Goal: Transaction & Acquisition: Purchase product/service

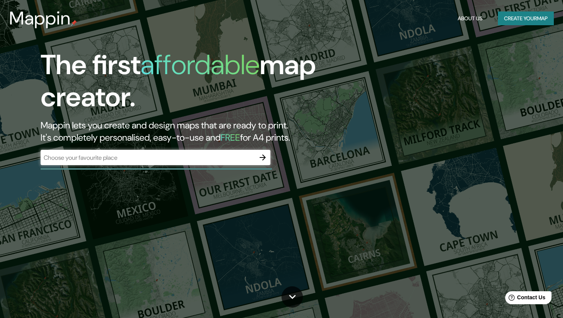
click at [137, 163] on div "​" at bounding box center [156, 157] width 230 height 15
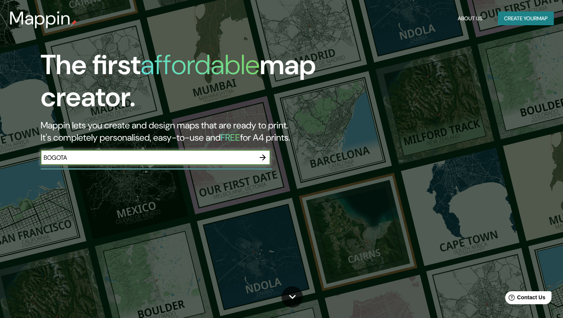
type input "BOGOTA"
click at [263, 158] on icon "button" at bounding box center [262, 158] width 6 height 6
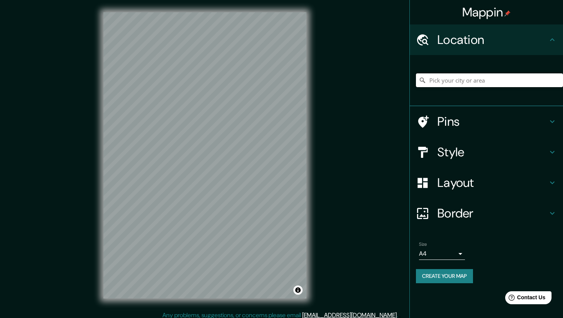
click at [452, 79] on input "Pick your city or area" at bounding box center [489, 80] width 147 height 14
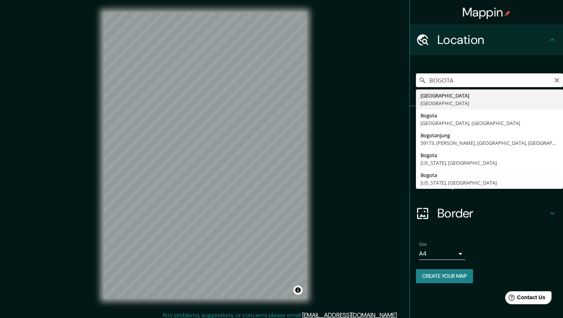
type input "[GEOGRAPHIC_DATA], [GEOGRAPHIC_DATA]"
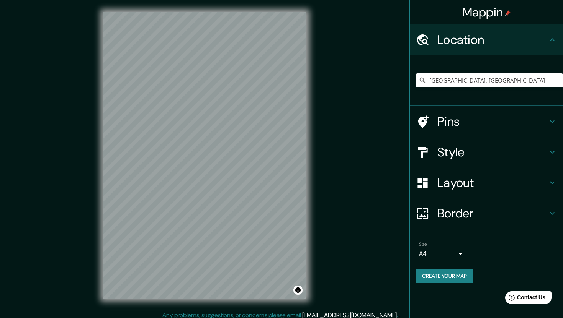
click at [483, 212] on h4 "Border" at bounding box center [492, 213] width 110 height 15
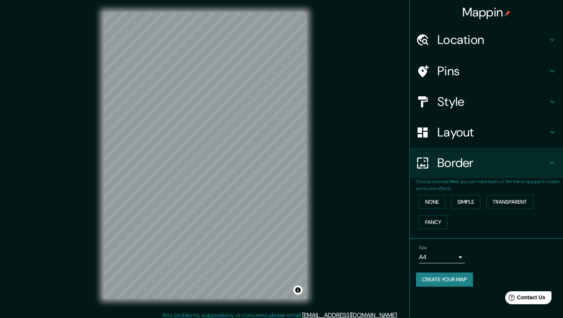
click at [507, 158] on h4 "Border" at bounding box center [492, 162] width 110 height 15
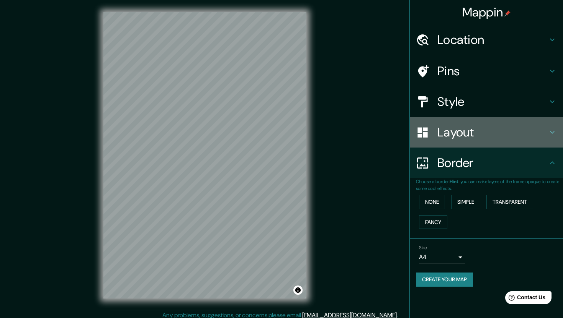
click at [512, 129] on h4 "Layout" at bounding box center [492, 132] width 110 height 15
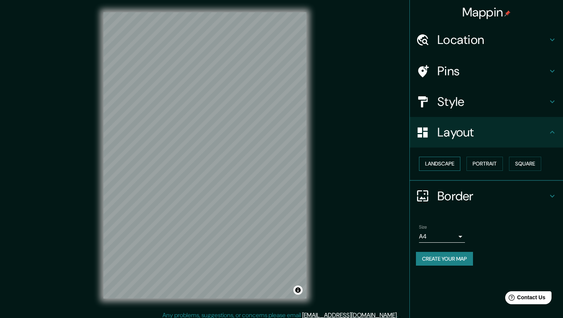
click at [452, 161] on button "Landscape" at bounding box center [439, 164] width 41 height 14
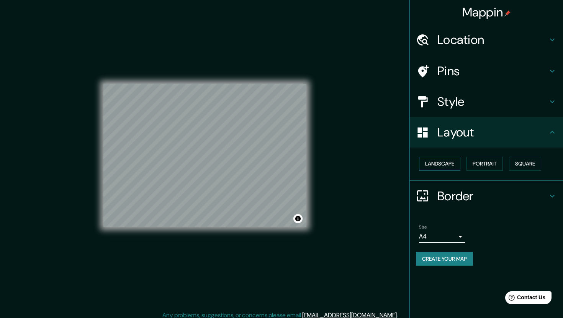
click at [452, 161] on button "Landscape" at bounding box center [439, 164] width 41 height 14
click at [483, 162] on button "Portrait" at bounding box center [484, 164] width 36 height 14
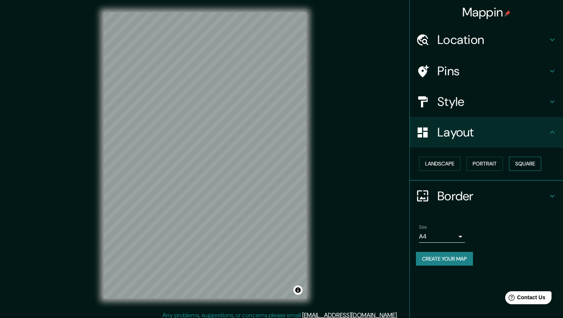
click at [532, 163] on button "Square" at bounding box center [525, 164] width 32 height 14
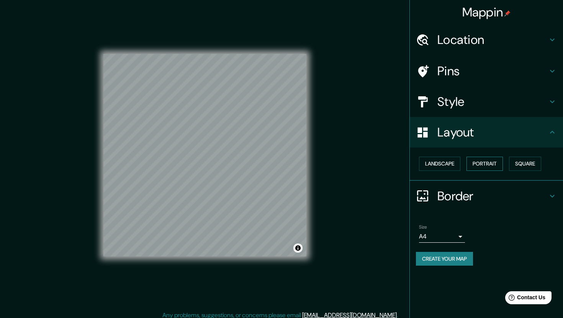
click at [484, 165] on button "Portrait" at bounding box center [484, 164] width 36 height 14
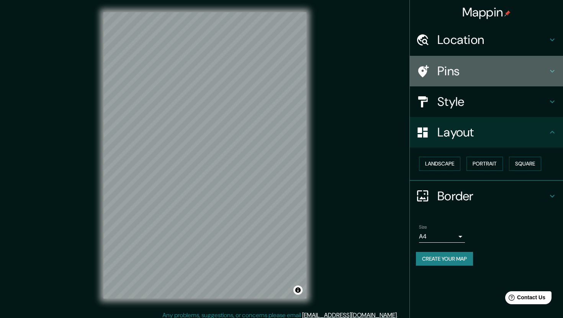
click at [468, 66] on h4 "Pins" at bounding box center [492, 71] width 110 height 15
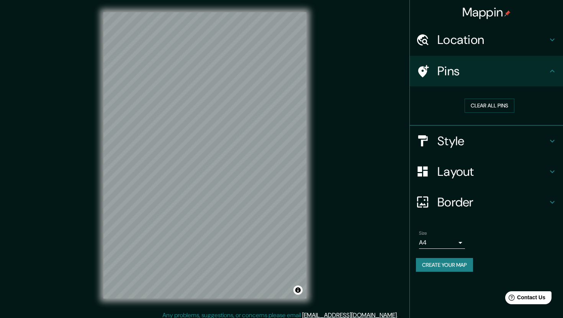
click at [478, 43] on h4 "Location" at bounding box center [492, 39] width 110 height 15
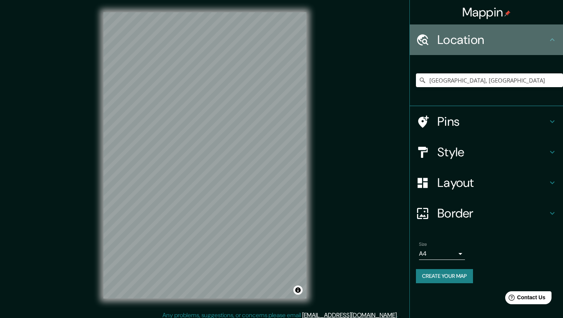
click at [478, 43] on h4 "Location" at bounding box center [492, 39] width 110 height 15
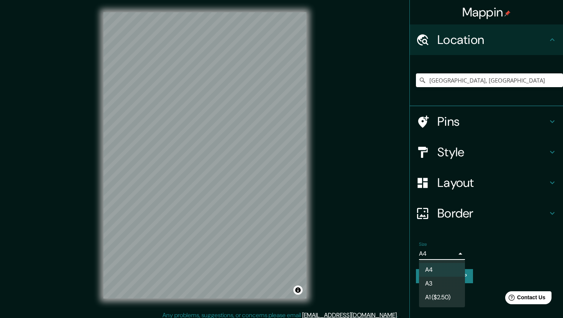
click at [456, 251] on body "Mappin Location [GEOGRAPHIC_DATA], [GEOGRAPHIC_DATA] Pins Style Layout Border C…" at bounding box center [281, 159] width 563 height 318
click at [482, 225] on div at bounding box center [281, 159] width 563 height 318
click at [488, 214] on h4 "Border" at bounding box center [492, 213] width 110 height 15
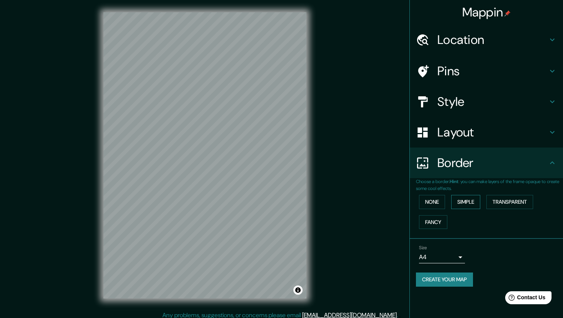
click at [470, 204] on button "Simple" at bounding box center [465, 202] width 29 height 14
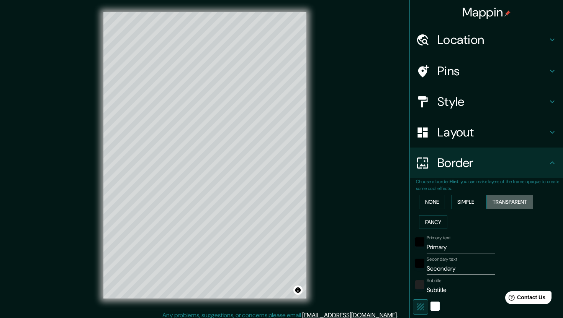
click at [506, 204] on button "Transparent" at bounding box center [509, 202] width 47 height 14
click at [444, 222] on button "Fancy" at bounding box center [433, 222] width 28 height 14
click at [441, 200] on button "None" at bounding box center [432, 202] width 26 height 14
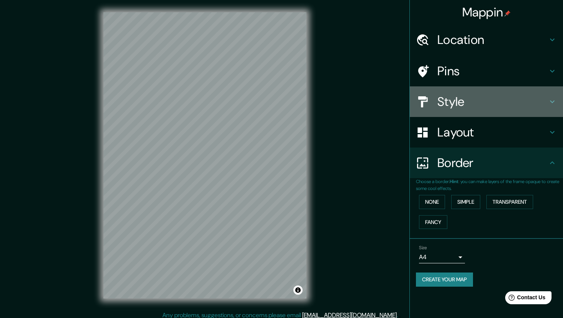
click at [481, 109] on h4 "Style" at bounding box center [492, 101] width 110 height 15
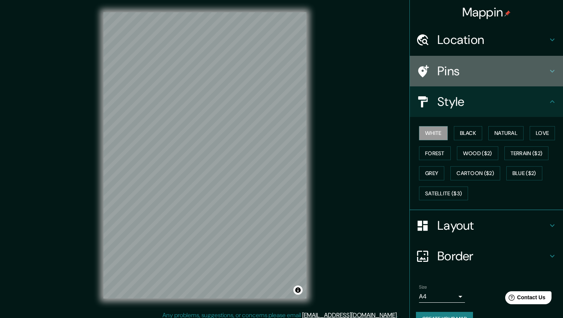
click at [479, 70] on h4 "Pins" at bounding box center [492, 71] width 110 height 15
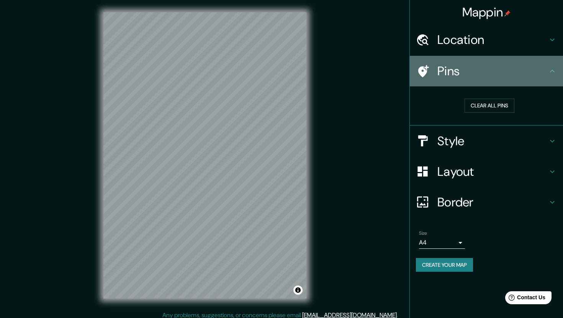
click at [502, 74] on h4 "Pins" at bounding box center [492, 71] width 110 height 15
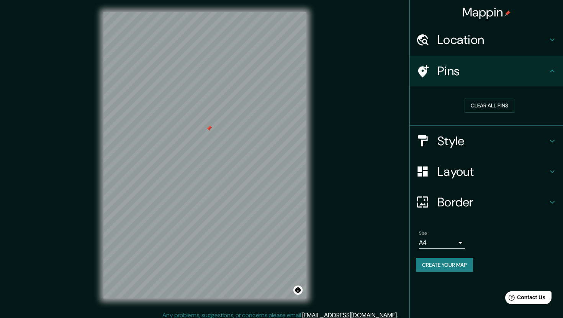
drag, startPoint x: 199, startPoint y: 131, endPoint x: 209, endPoint y: 129, distance: 11.0
click at [209, 129] on div at bounding box center [209, 129] width 6 height 6
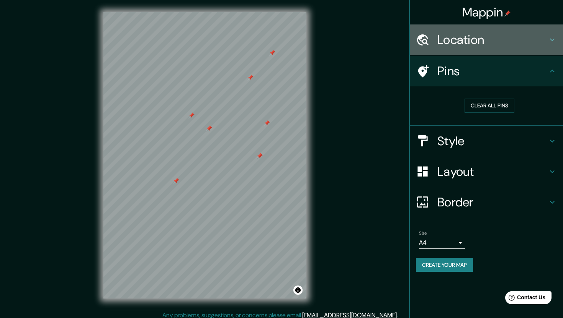
click at [532, 30] on div "Location" at bounding box center [485, 39] width 153 height 31
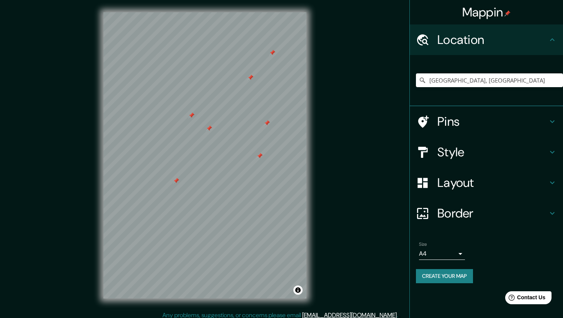
click at [542, 38] on h4 "Location" at bounding box center [492, 39] width 110 height 15
click at [470, 220] on h4 "Border" at bounding box center [492, 213] width 110 height 15
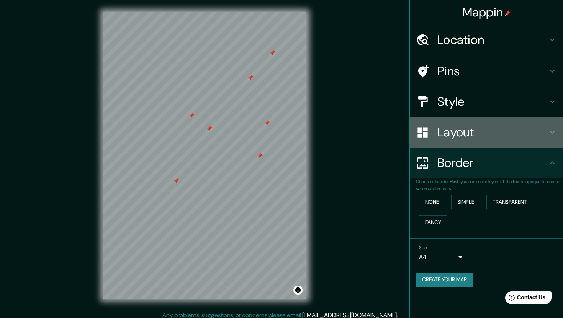
click at [496, 142] on div "Layout" at bounding box center [485, 132] width 153 height 31
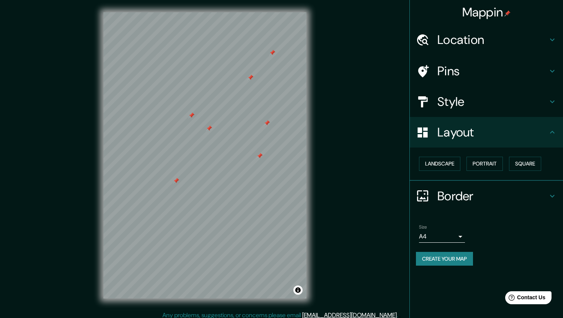
click at [499, 104] on h4 "Style" at bounding box center [492, 101] width 110 height 15
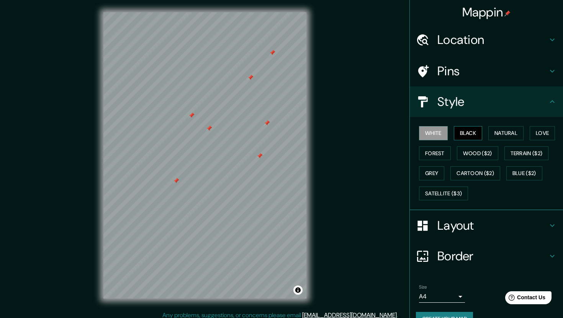
click at [474, 134] on button "Black" at bounding box center [467, 133] width 29 height 14
click at [500, 134] on button "Natural" at bounding box center [505, 133] width 35 height 14
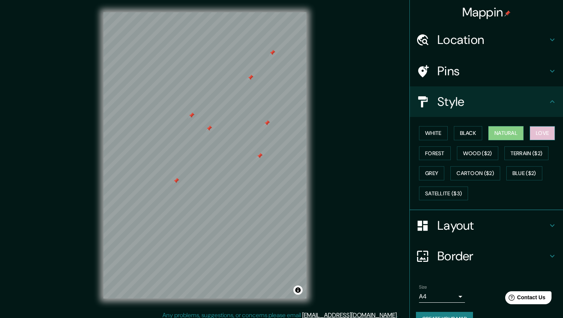
click at [546, 133] on button "Love" at bounding box center [541, 133] width 25 height 14
click at [437, 152] on button "Forest" at bounding box center [435, 154] width 32 height 14
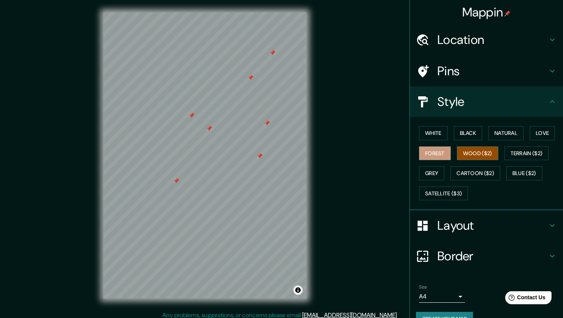
click at [470, 156] on button "Wood ($2)" at bounding box center [477, 154] width 41 height 14
click at [523, 155] on button "Terrain ($2)" at bounding box center [526, 154] width 44 height 14
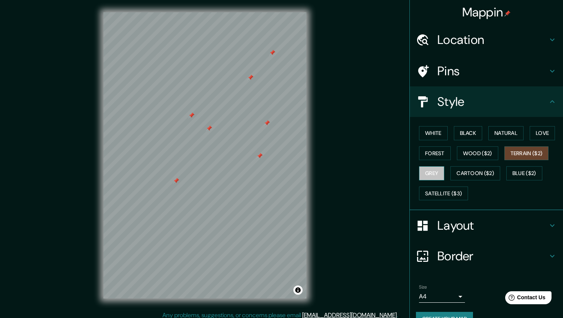
click at [439, 177] on button "Grey" at bounding box center [431, 173] width 25 height 14
click at [476, 175] on button "Cartoon ($2)" at bounding box center [475, 173] width 50 height 14
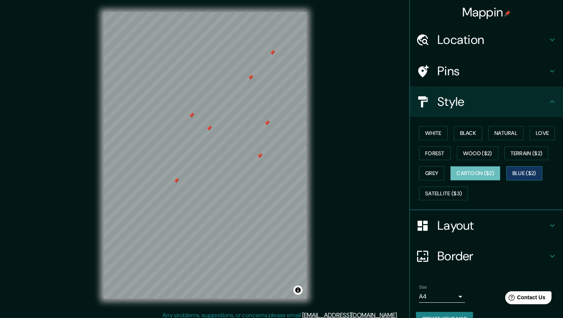
click at [525, 174] on button "Blue ($2)" at bounding box center [524, 173] width 36 height 14
click at [447, 196] on button "Satellite ($3)" at bounding box center [443, 194] width 49 height 14
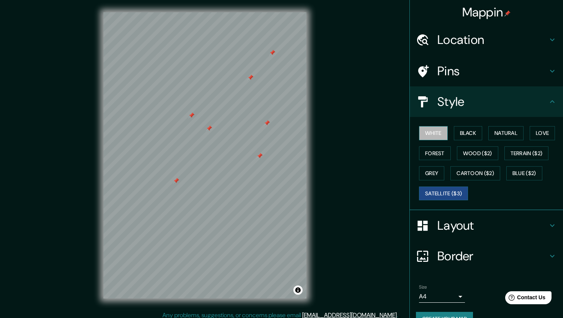
click at [440, 133] on button "White" at bounding box center [433, 133] width 29 height 14
click at [440, 190] on button "Satellite ($3)" at bounding box center [443, 194] width 49 height 14
